Goal: Find specific page/section: Find specific page/section

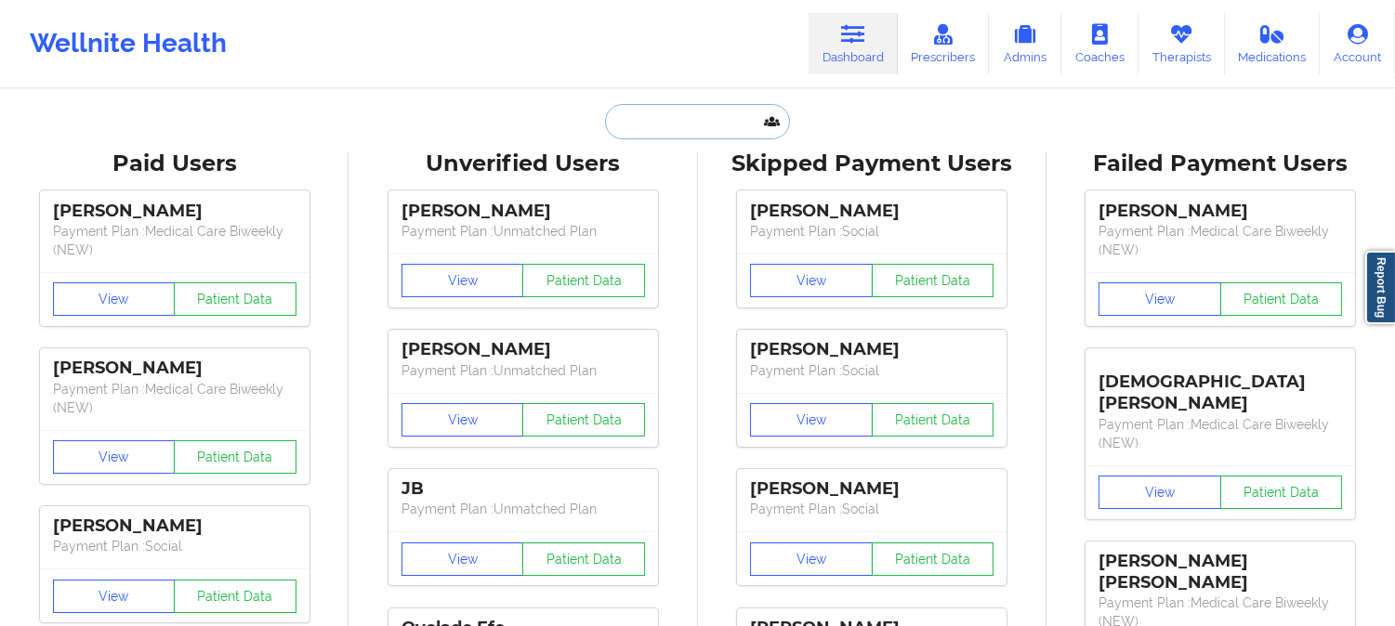
click at [716, 123] on input "text" at bounding box center [697, 121] width 184 height 35
paste input "jwilliams@iamboundless.org"
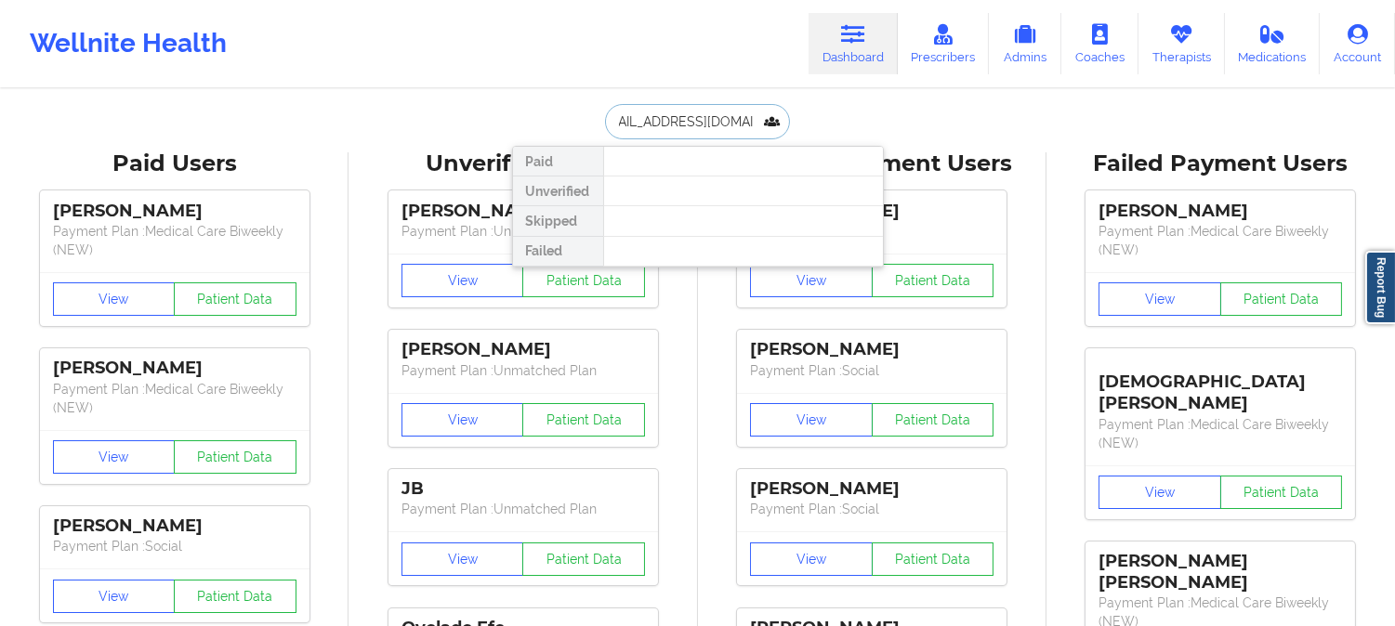
type input "jwilliams@iamboundless.org"
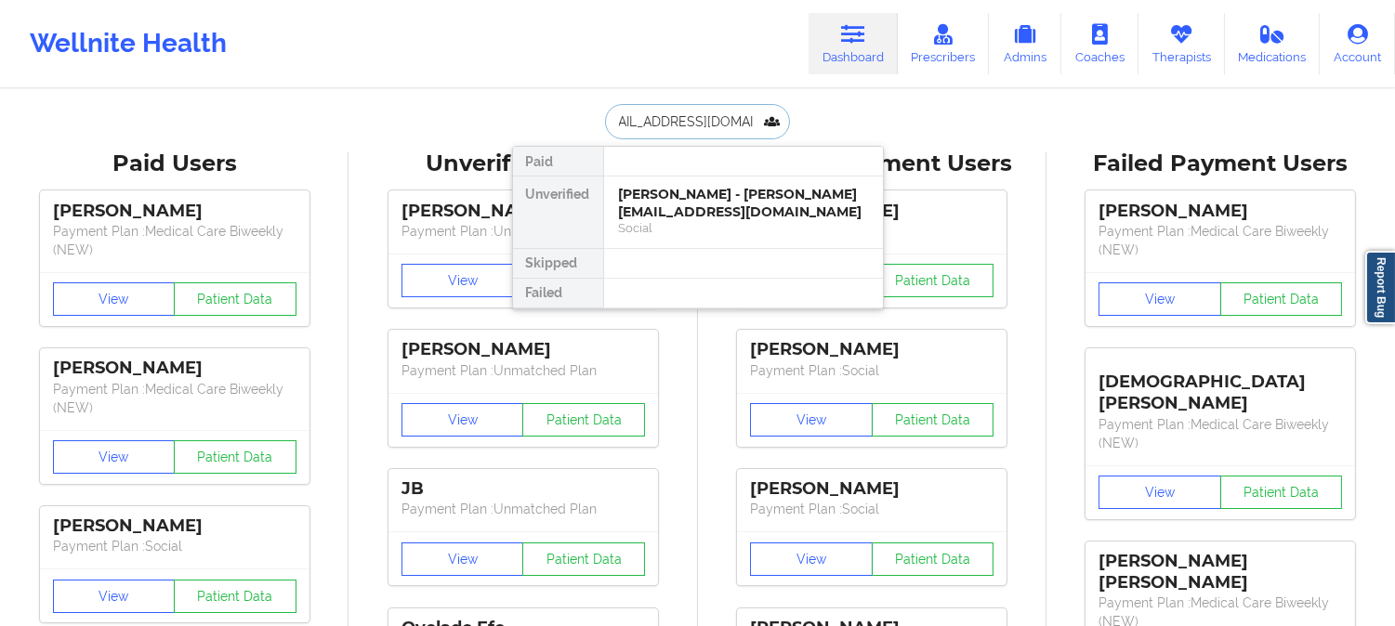
click at [674, 196] on div "Jennifer L Williams - jwilliams@iamboundless.org" at bounding box center [743, 203] width 249 height 34
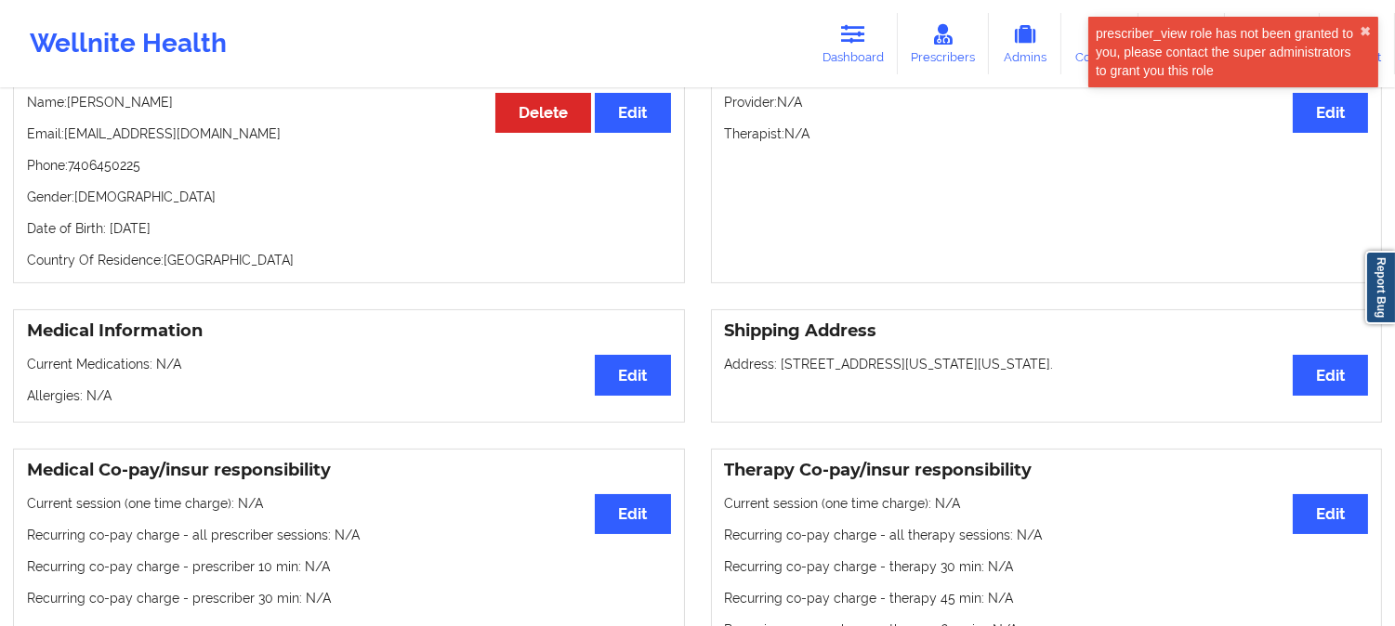
scroll to position [212, 0]
